Goal: Task Accomplishment & Management: Complete application form

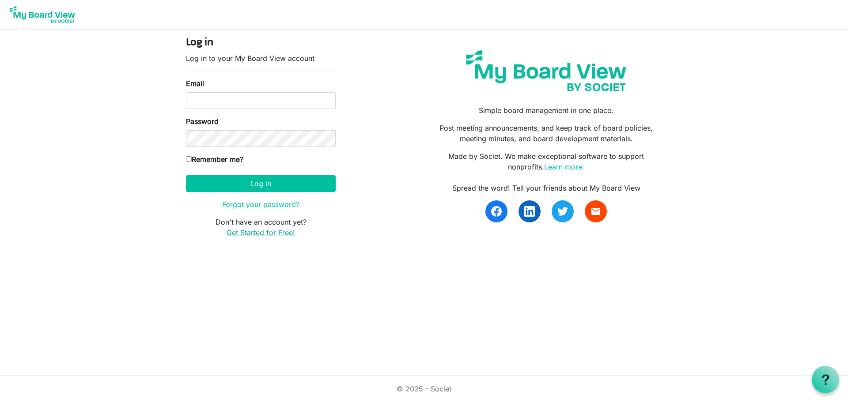
click at [275, 234] on link "Get Started for Free!" at bounding box center [260, 232] width 68 height 9
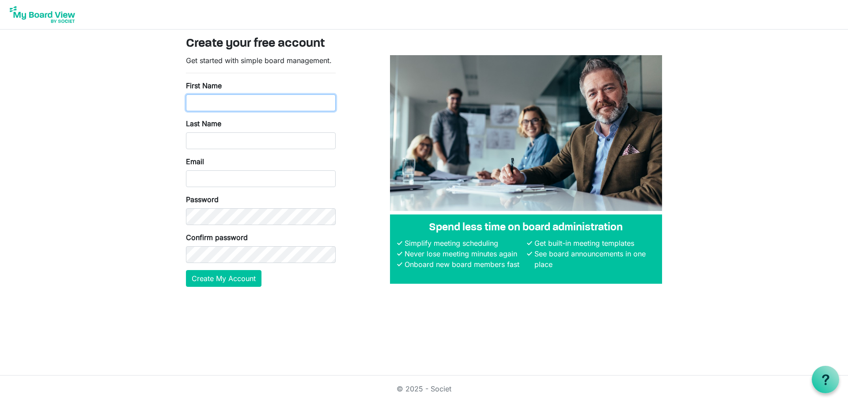
click at [249, 102] on input "First Name" at bounding box center [261, 102] width 150 height 17
click at [260, 105] on input "First Name" at bounding box center [261, 102] width 150 height 17
type input "Admin"
drag, startPoint x: 208, startPoint y: 123, endPoint x: 216, endPoint y: 147, distance: 24.7
click at [208, 123] on label "Last Name" at bounding box center [203, 123] width 35 height 11
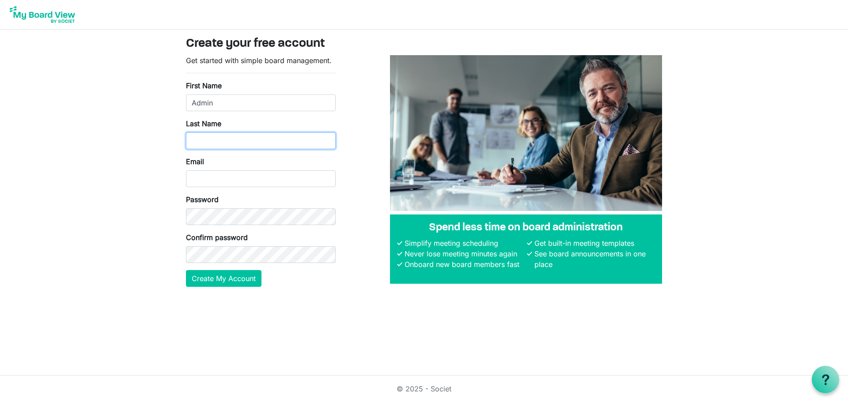
click at [208, 132] on input "Last Name" at bounding box center [261, 140] width 150 height 17
click at [219, 154] on form "Get started with simple board management. First Name Admin Last Name Email Pass…" at bounding box center [261, 171] width 150 height 232
click at [212, 144] on input "Last Name" at bounding box center [261, 140] width 150 height 17
click at [219, 174] on input "Email" at bounding box center [261, 178] width 150 height 17
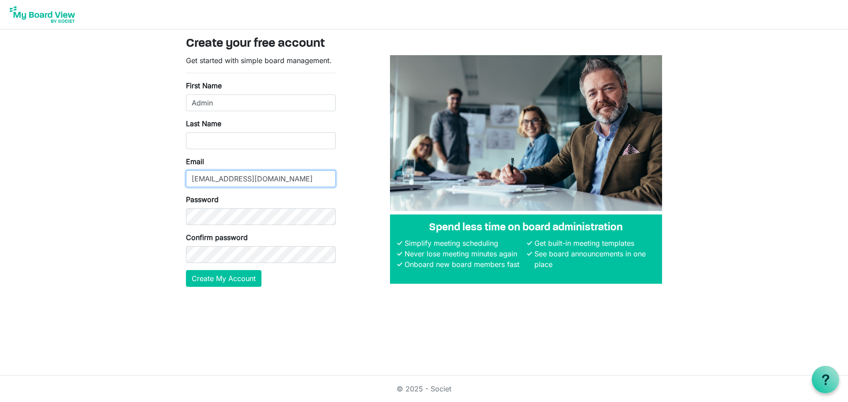
type input "admin@brehumbleandkind.org"
click at [228, 274] on button "Create My Account" at bounding box center [223, 278] width 75 height 17
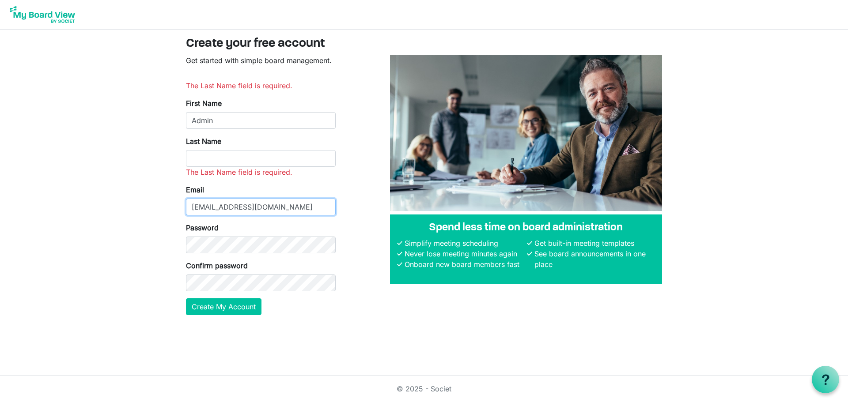
drag, startPoint x: 241, startPoint y: 206, endPoint x: 218, endPoint y: 207, distance: 23.0
click at [218, 207] on input "admin@brehumbleandkind.org" at bounding box center [261, 207] width 150 height 17
click at [222, 152] on input "Last Name" at bounding box center [261, 158] width 150 height 17
paste input "brehumbleandkind.org"
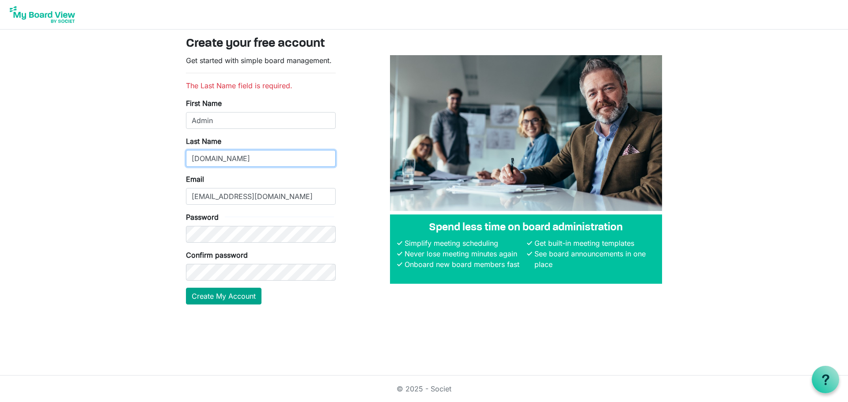
type input "brehumbleandkind.org"
click at [238, 293] on button "Create My Account" at bounding box center [223, 296] width 75 height 17
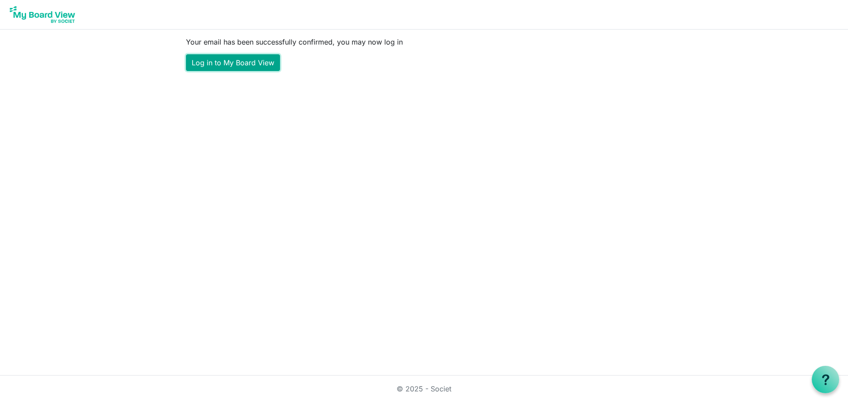
click at [233, 62] on link "Log in to My Board View" at bounding box center [233, 62] width 94 height 17
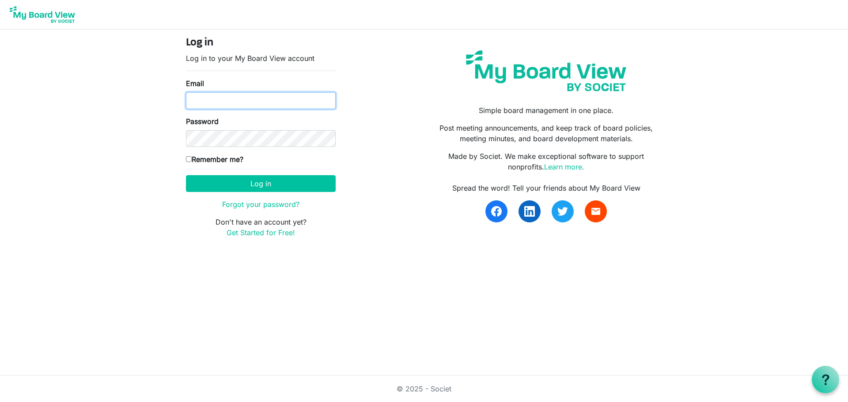
click at [279, 103] on input "Email" at bounding box center [261, 100] width 150 height 17
